Goal: Navigation & Orientation: Find specific page/section

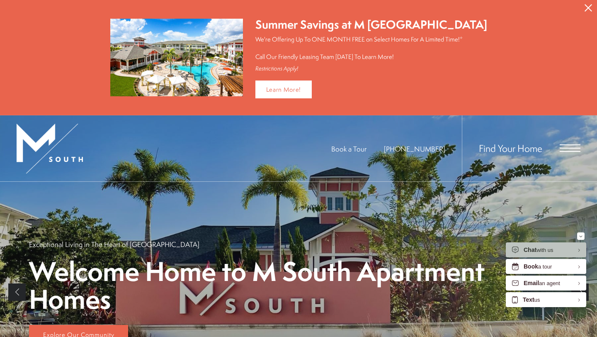
click at [564, 151] on span "Open Menu" at bounding box center [570, 151] width 21 height 1
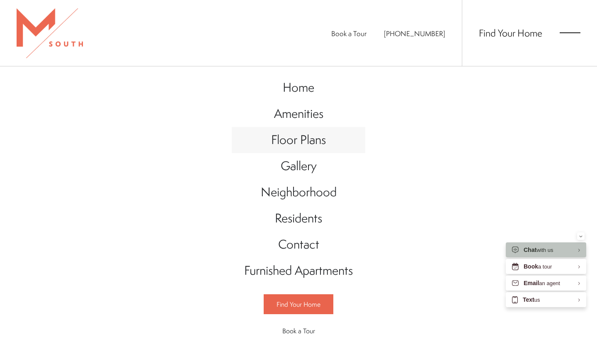
click at [319, 138] on span "Floor Plans" at bounding box center [298, 139] width 55 height 17
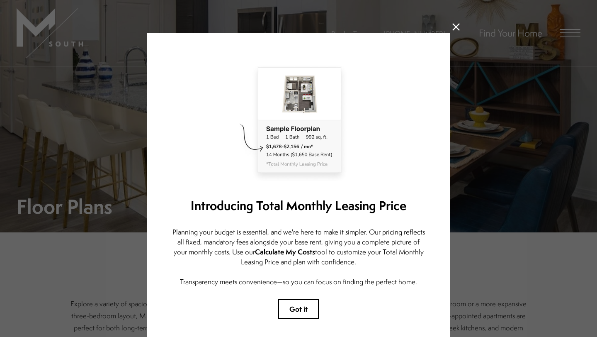
scroll to position [40, 0]
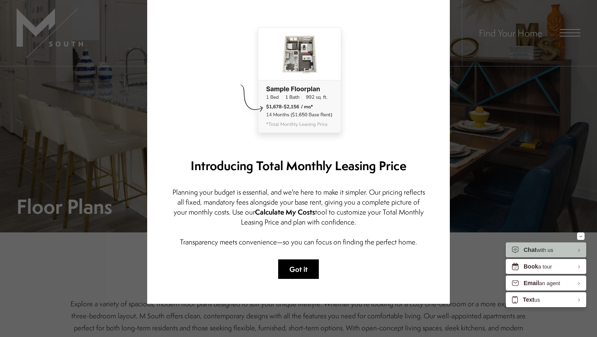
click at [297, 259] on button "Got it" at bounding box center [298, 268] width 41 height 19
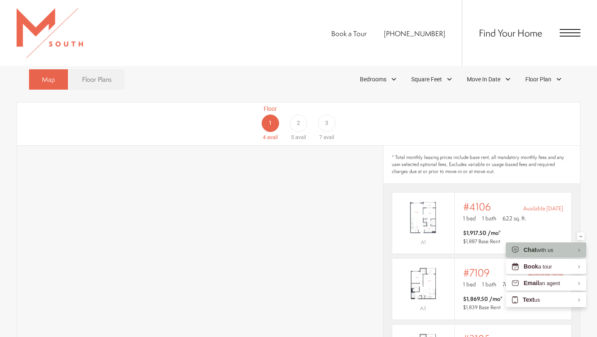
scroll to position [479, 0]
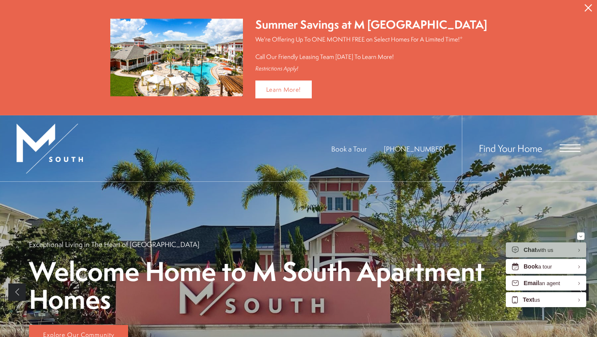
click at [561, 148] on span "Open Menu" at bounding box center [570, 147] width 21 height 7
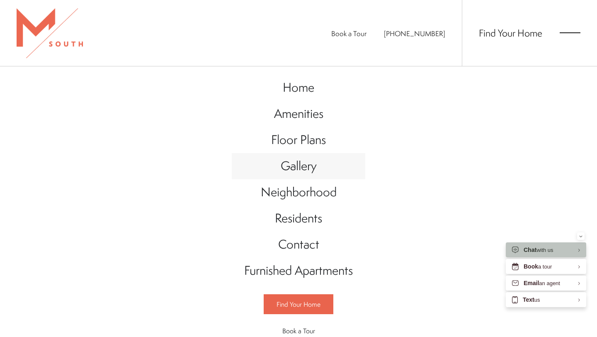
click at [306, 160] on span "Gallery" at bounding box center [299, 165] width 36 height 17
